Goal: Information Seeking & Learning: Find specific page/section

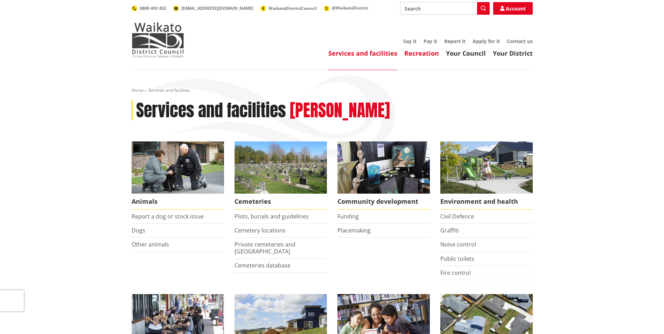
click at [427, 55] on link "Recreation" at bounding box center [421, 53] width 35 height 8
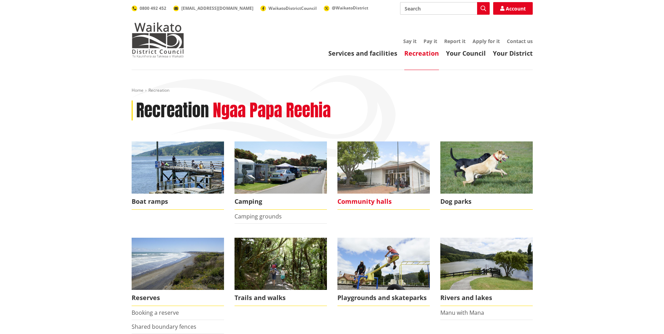
click at [354, 201] on span "Community halls" at bounding box center [383, 202] width 92 height 16
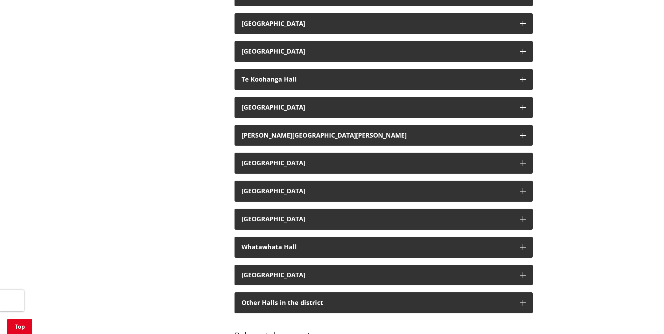
scroll to position [1120, 0]
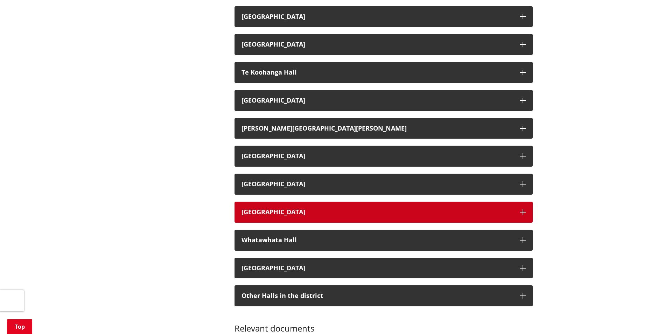
click at [300, 217] on button "[GEOGRAPHIC_DATA]" at bounding box center [384, 212] width 298 height 21
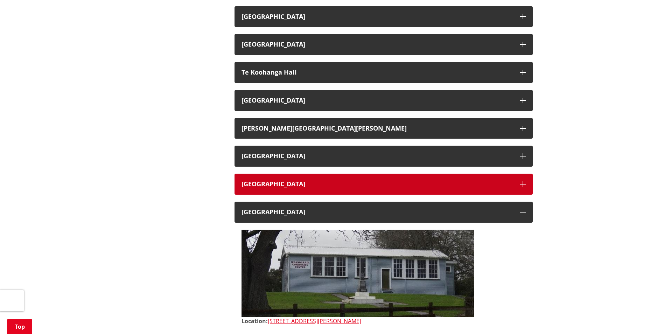
click at [308, 179] on button "Waikaretuu Hall" at bounding box center [384, 184] width 298 height 21
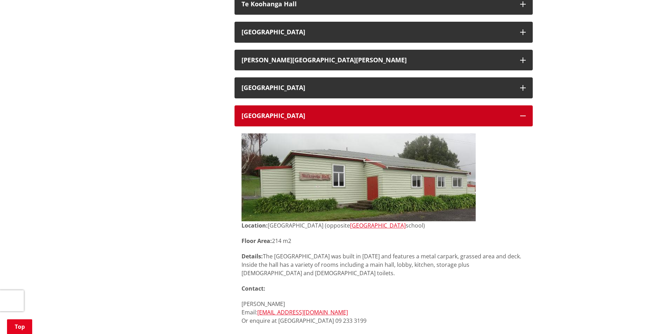
scroll to position [1190, 0]
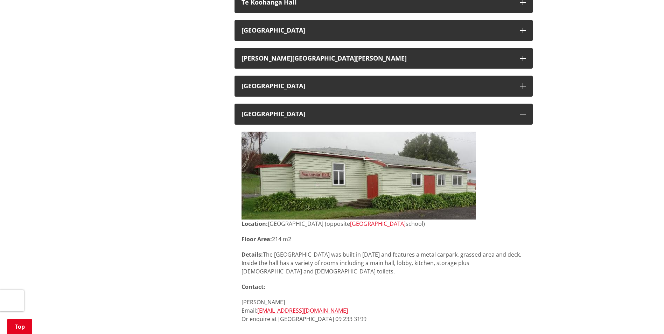
click at [406, 224] on link "1448 Waikaretuu Valley Road" at bounding box center [378, 224] width 56 height 8
click at [332, 307] on link "lisaloveridgekaraka@gmail.com" at bounding box center [302, 311] width 91 height 8
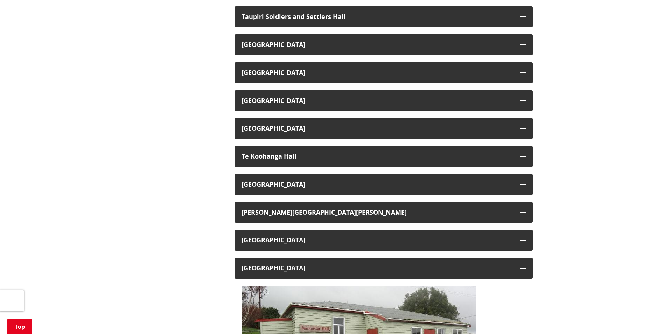
scroll to position [945, 0]
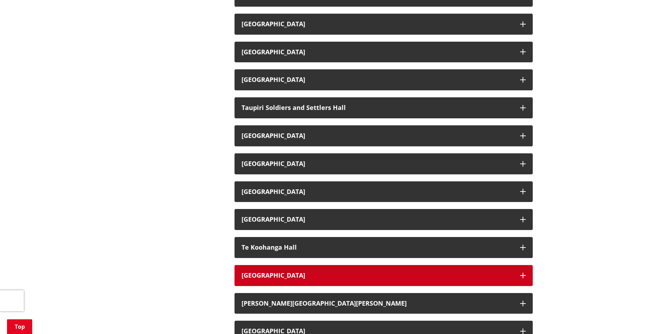
click at [338, 267] on button "Te Kowhai Hall" at bounding box center [384, 275] width 298 height 21
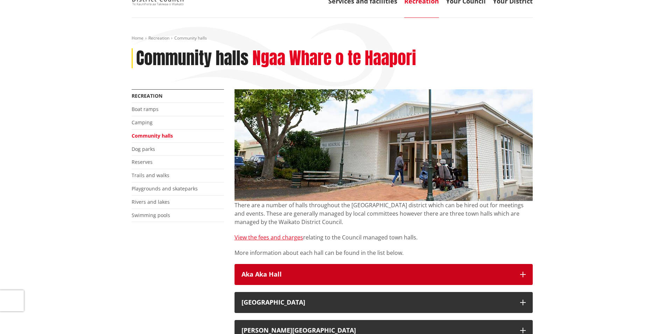
scroll to position [0, 0]
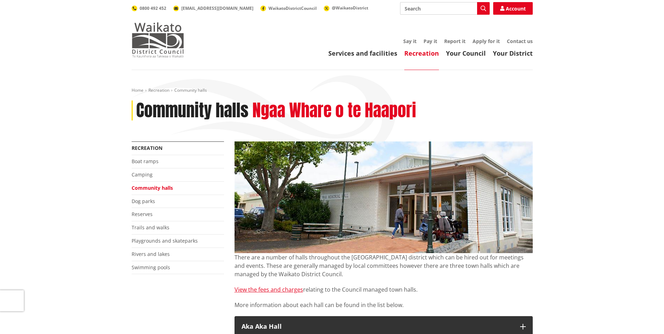
click at [153, 28] on img at bounding box center [158, 39] width 53 height 35
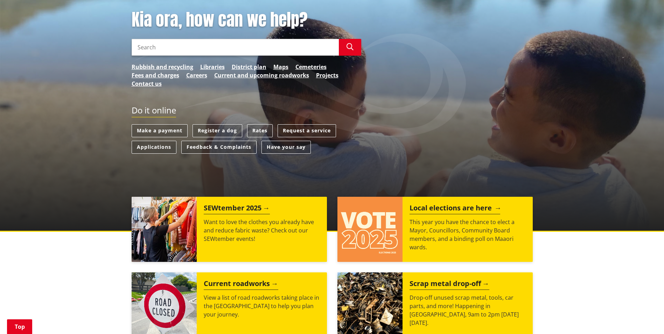
scroll to position [105, 0]
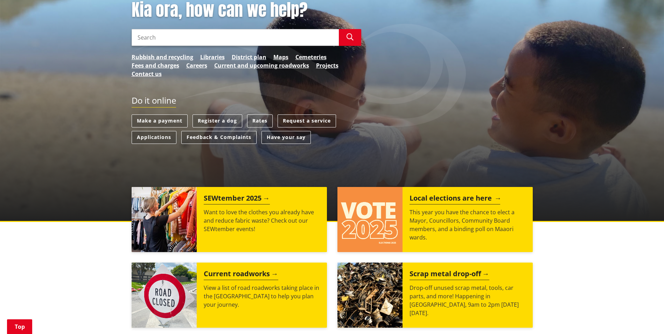
click at [408, 196] on div "Local elections are here This year you have the chance to elect a Mayor, Counci…" at bounding box center [468, 219] width 130 height 65
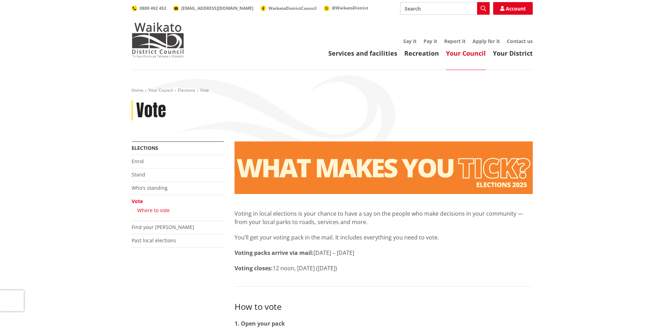
click at [167, 208] on link "Where to vote" at bounding box center [153, 210] width 33 height 7
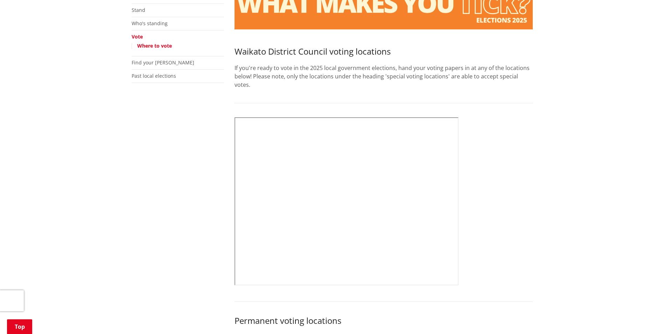
scroll to position [175, 0]
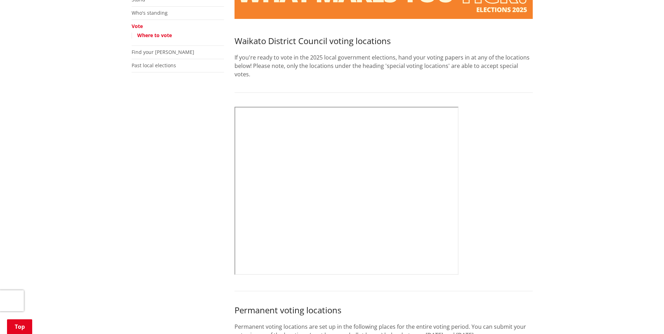
drag, startPoint x: 418, startPoint y: 296, endPoint x: 405, endPoint y: 265, distance: 33.6
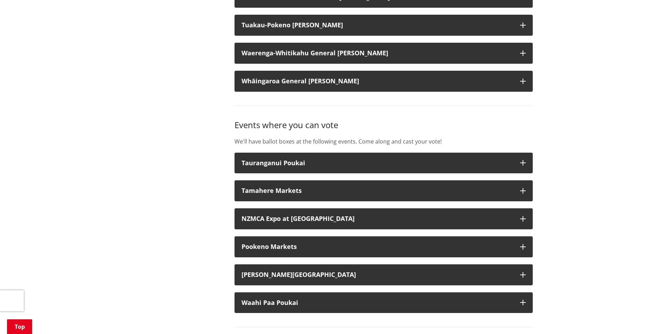
scroll to position [980, 0]
